Goal: Information Seeking & Learning: Check status

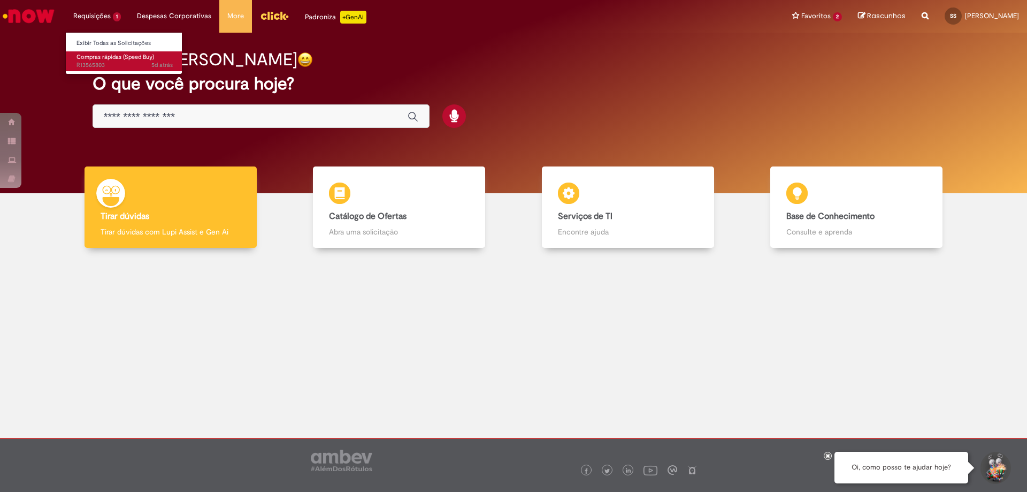
click at [96, 58] on span "Compras rápidas (Speed Buy)" at bounding box center [115, 57] width 78 height 8
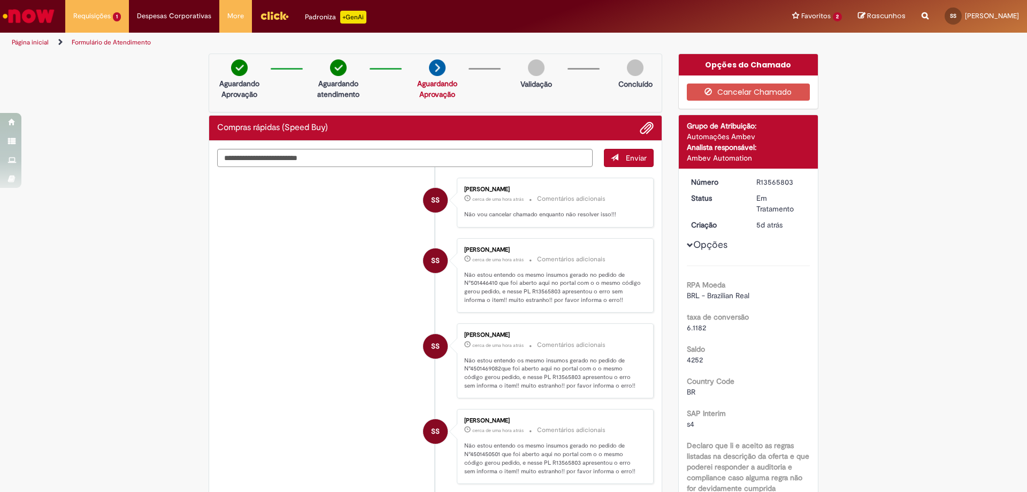
scroll to position [357, 0]
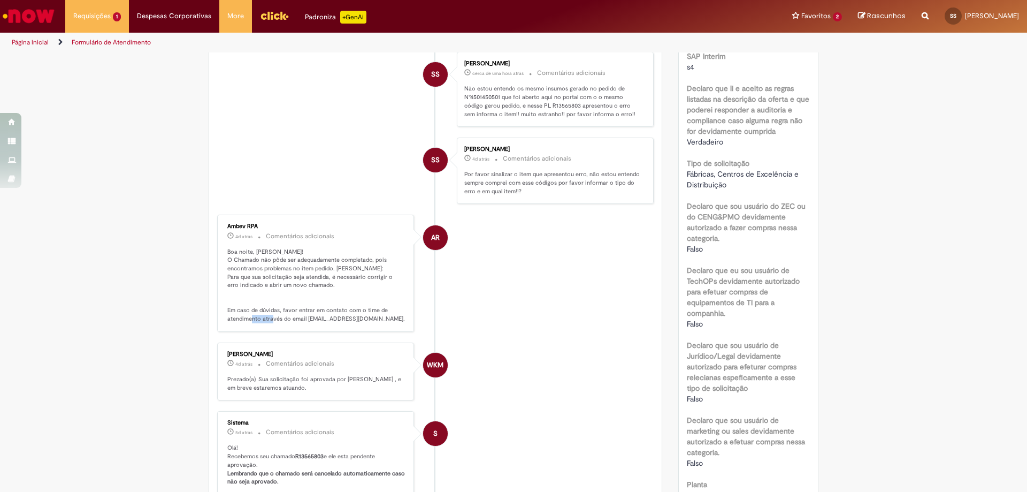
drag, startPoint x: 287, startPoint y: 319, endPoint x: 307, endPoint y: 318, distance: 19.9
click at [307, 318] on p "Boa noite, [PERSON_NAME]! O Chamado não pôde ser adequadamente completado, pois…" at bounding box center [316, 285] width 178 height 75
click at [320, 320] on p "Boa noite, [PERSON_NAME]! O Chamado não pôde ser adequadamente completado, pois…" at bounding box center [316, 285] width 178 height 75
drag, startPoint x: 386, startPoint y: 318, endPoint x: 303, endPoint y: 321, distance: 83.0
click at [303, 321] on p "Boa noite, [PERSON_NAME]! O Chamado não pôde ser adequadamente completado, pois…" at bounding box center [316, 285] width 178 height 75
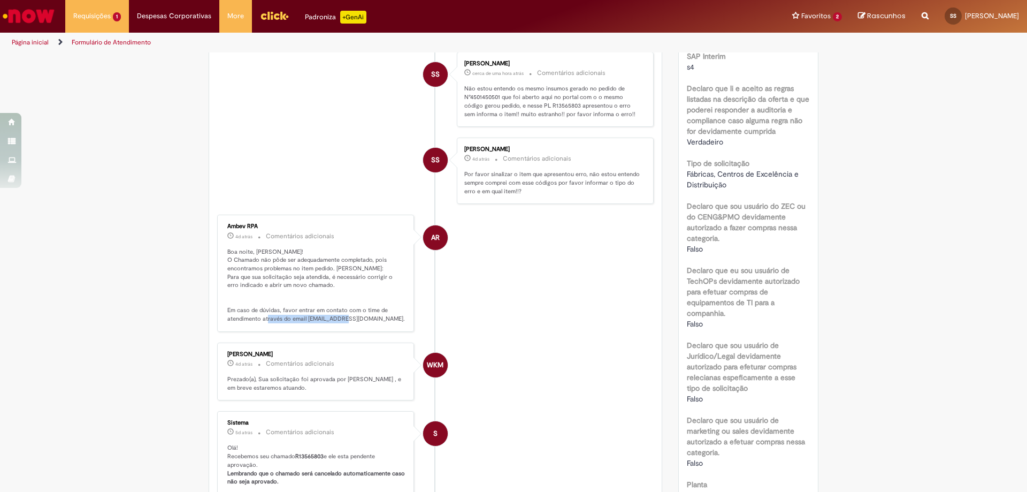
copy p "[EMAIL_ADDRESS][DOMAIN_NAME]"
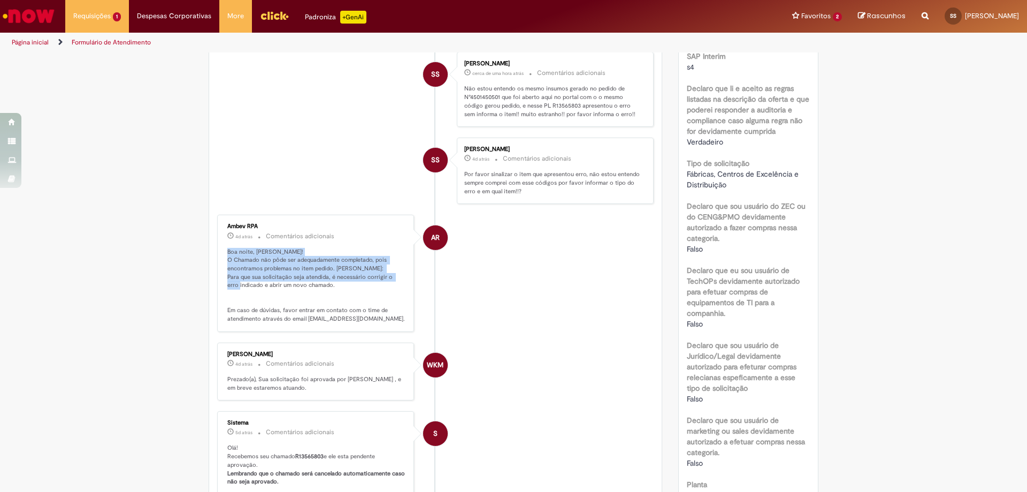
drag, startPoint x: 222, startPoint y: 255, endPoint x: 262, endPoint y: 282, distance: 48.5
click at [262, 282] on div "Ambev RPA 4d atrás 4 dias atrás Comentários adicionais Boa noite, [PERSON_NAME]…" at bounding box center [315, 273] width 190 height 110
click at [235, 265] on p "Boa noite, [PERSON_NAME]! O Chamado não pôde ser adequadamente completado, pois…" at bounding box center [316, 285] width 178 height 75
click at [291, 251] on p "Boa noite, [PERSON_NAME]! O Chamado não pôde ser adequadamente completado, pois…" at bounding box center [316, 285] width 178 height 75
drag, startPoint x: 224, startPoint y: 262, endPoint x: 329, endPoint y: 287, distance: 108.4
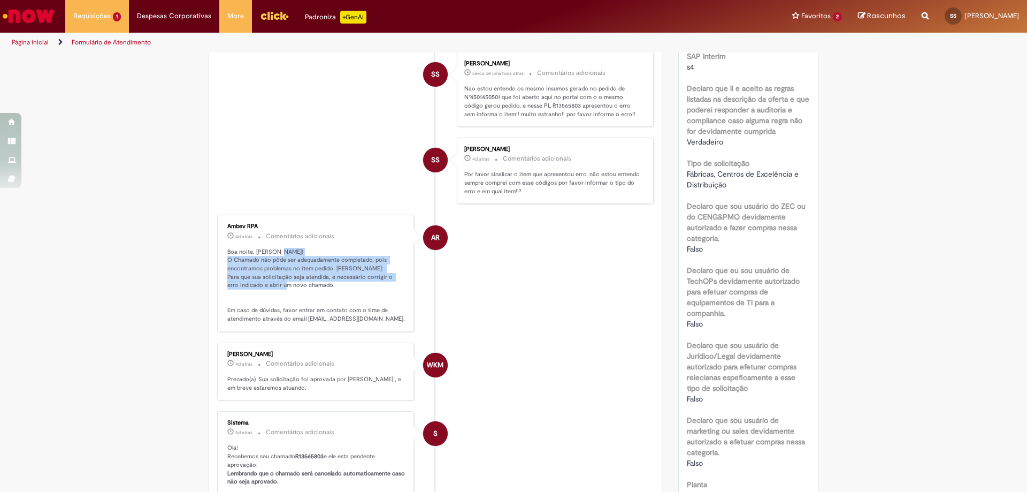
click at [329, 287] on p "Boa noite, [PERSON_NAME]! O Chamado não pôde ser adequadamente completado, pois…" at bounding box center [316, 285] width 178 height 75
copy p "O Chamado não pôde ser adequadamente completado, pois encontramos problemas no …"
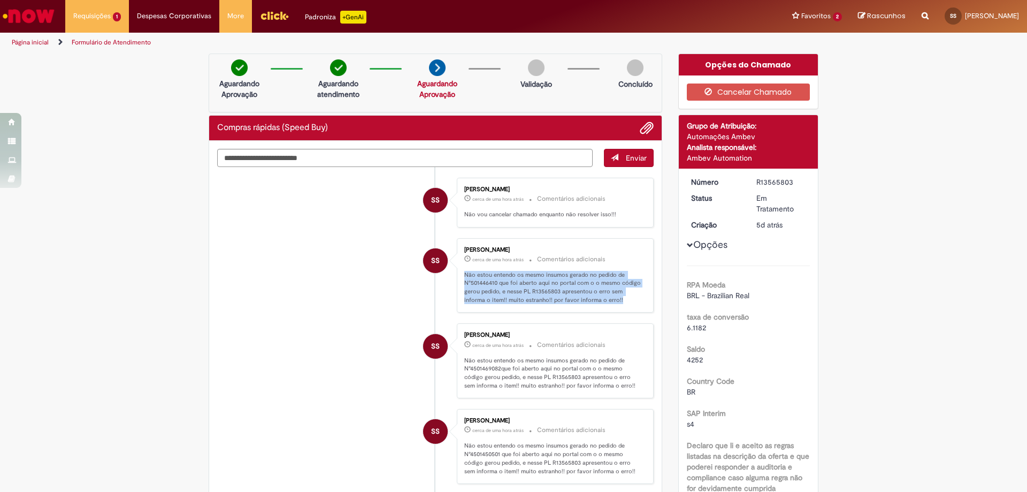
drag, startPoint x: 463, startPoint y: 279, endPoint x: 632, endPoint y: 298, distance: 169.6
click at [632, 298] on p "Não estou entendo os mesmo insumos gerado no pedido de N°501446410 que foi aber…" at bounding box center [553, 288] width 178 height 34
copy p "Não estou entendo os mesmo insumos gerado no pedido de N°501446410 que foi aber…"
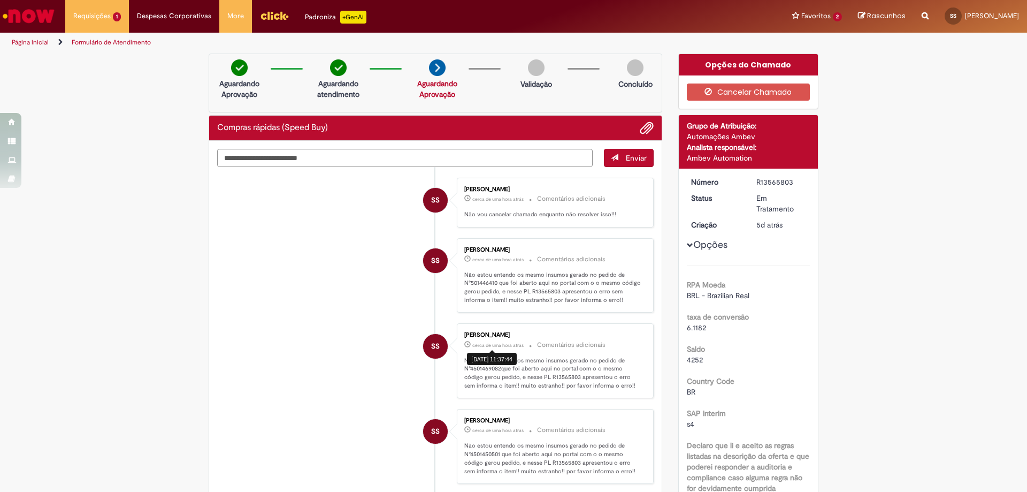
click at [503, 360] on div "[DATE] 11:37:44" at bounding box center [492, 358] width 50 height 12
click at [571, 372] on p "Não estou entendo os mesmo insumos gerado no pedido de N°4501469082que foi aber…" at bounding box center [553, 373] width 178 height 34
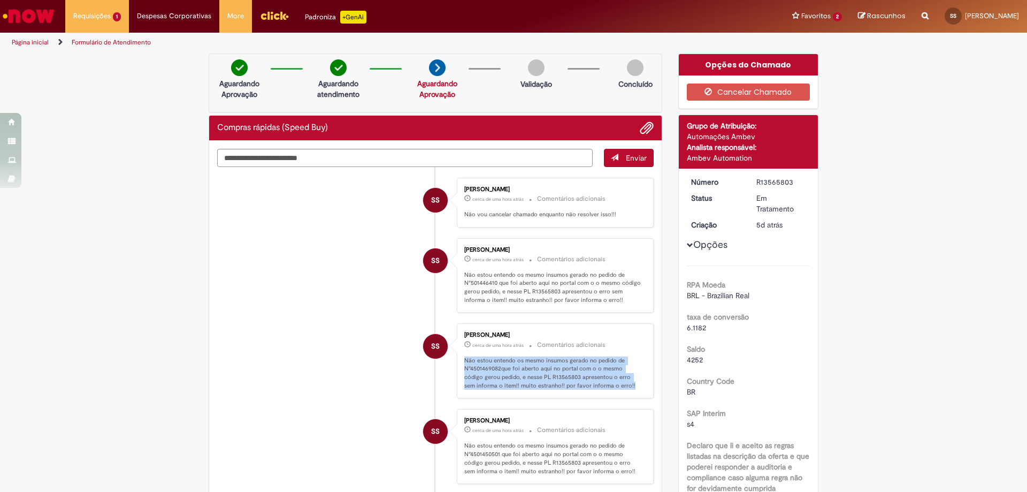
drag, startPoint x: 617, startPoint y: 383, endPoint x: 459, endPoint y: 364, distance: 158.9
click at [460, 364] on div "[PERSON_NAME] cerca de uma hora atrás cerca de uma hora atrás Comentários adici…" at bounding box center [555, 360] width 190 height 68
copy p "Não estou entendo os mesmo insumos gerado no pedido de N°4501469082que foi aber…"
drag, startPoint x: 544, startPoint y: 377, endPoint x: 544, endPoint y: 327, distance: 49.7
click at [544, 375] on p "Não estou entendo os mesmo insumos gerado no pedido de N°4501469082que foi aber…" at bounding box center [553, 373] width 178 height 34
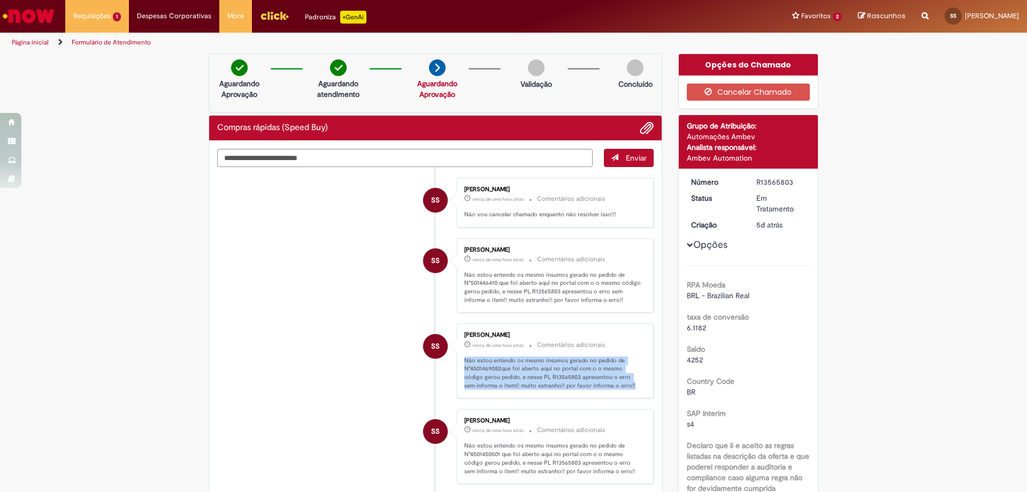
scroll to position [357, 0]
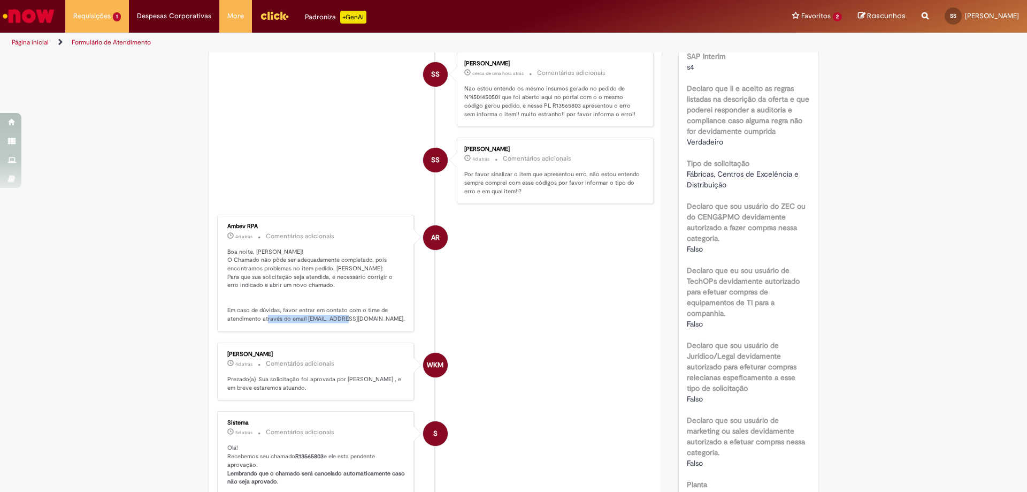
drag, startPoint x: 302, startPoint y: 320, endPoint x: 386, endPoint y: 321, distance: 84.0
click at [386, 321] on p "Boa noite, [PERSON_NAME]! O Chamado não pôde ser adequadamente completado, pois…" at bounding box center [316, 285] width 178 height 75
copy p "[EMAIL_ADDRESS][DOMAIN_NAME]"
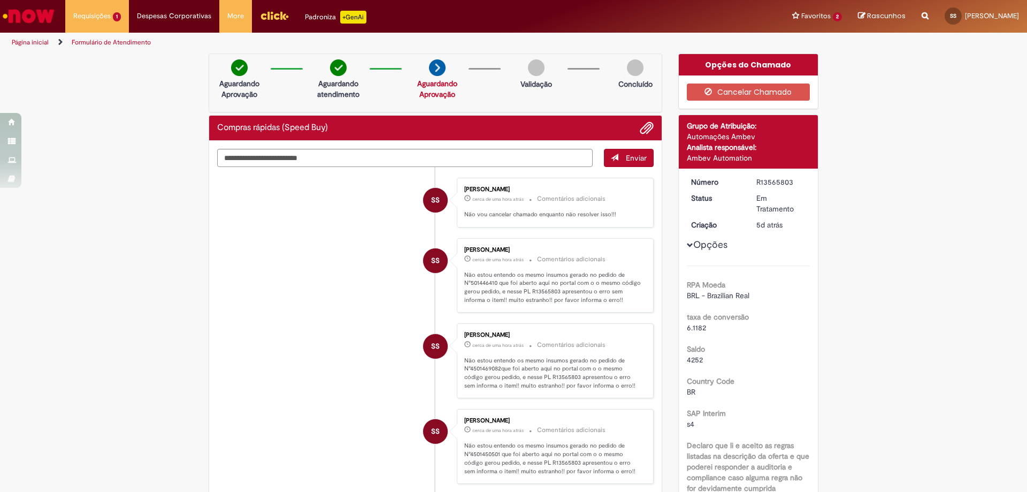
click at [277, 18] on img "Menu Cabeçalho" at bounding box center [274, 15] width 29 height 16
